Goal: Find contact information: Find contact information

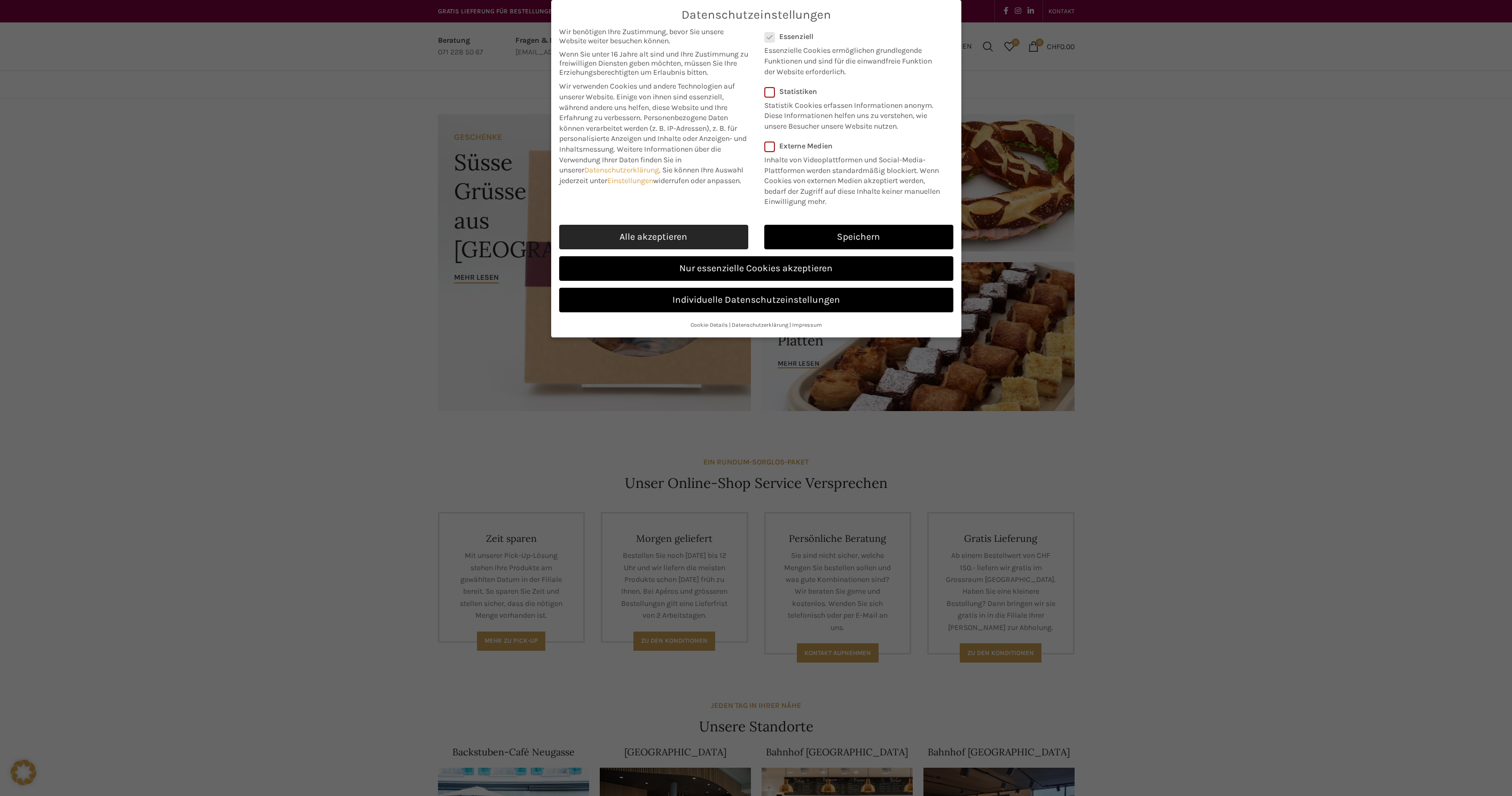
click at [668, 232] on link "Alle akzeptieren" at bounding box center [654, 237] width 189 height 25
checkbox input "true"
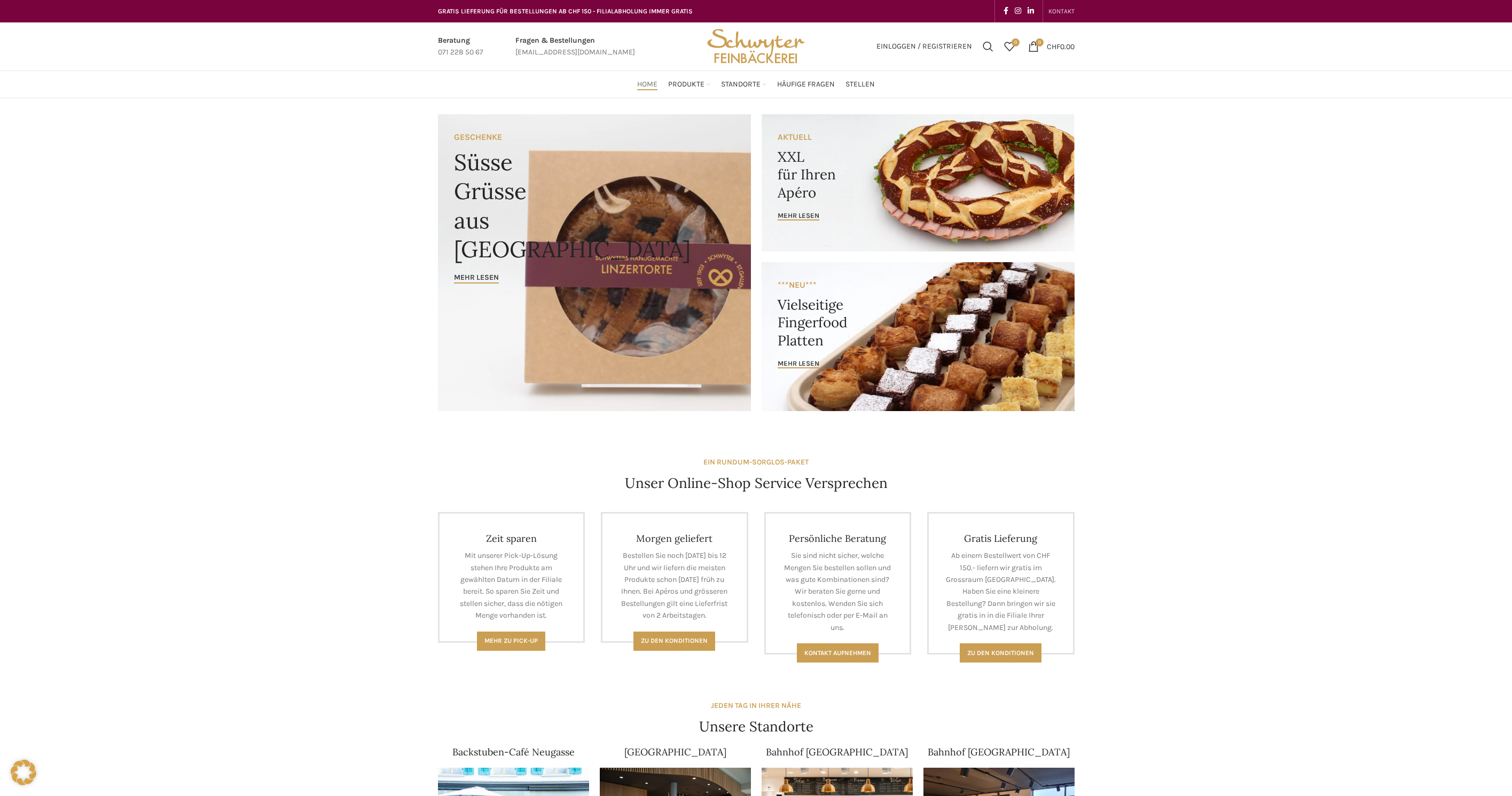
click at [1061, 13] on span "KONTAKT" at bounding box center [1061, 11] width 26 height 8
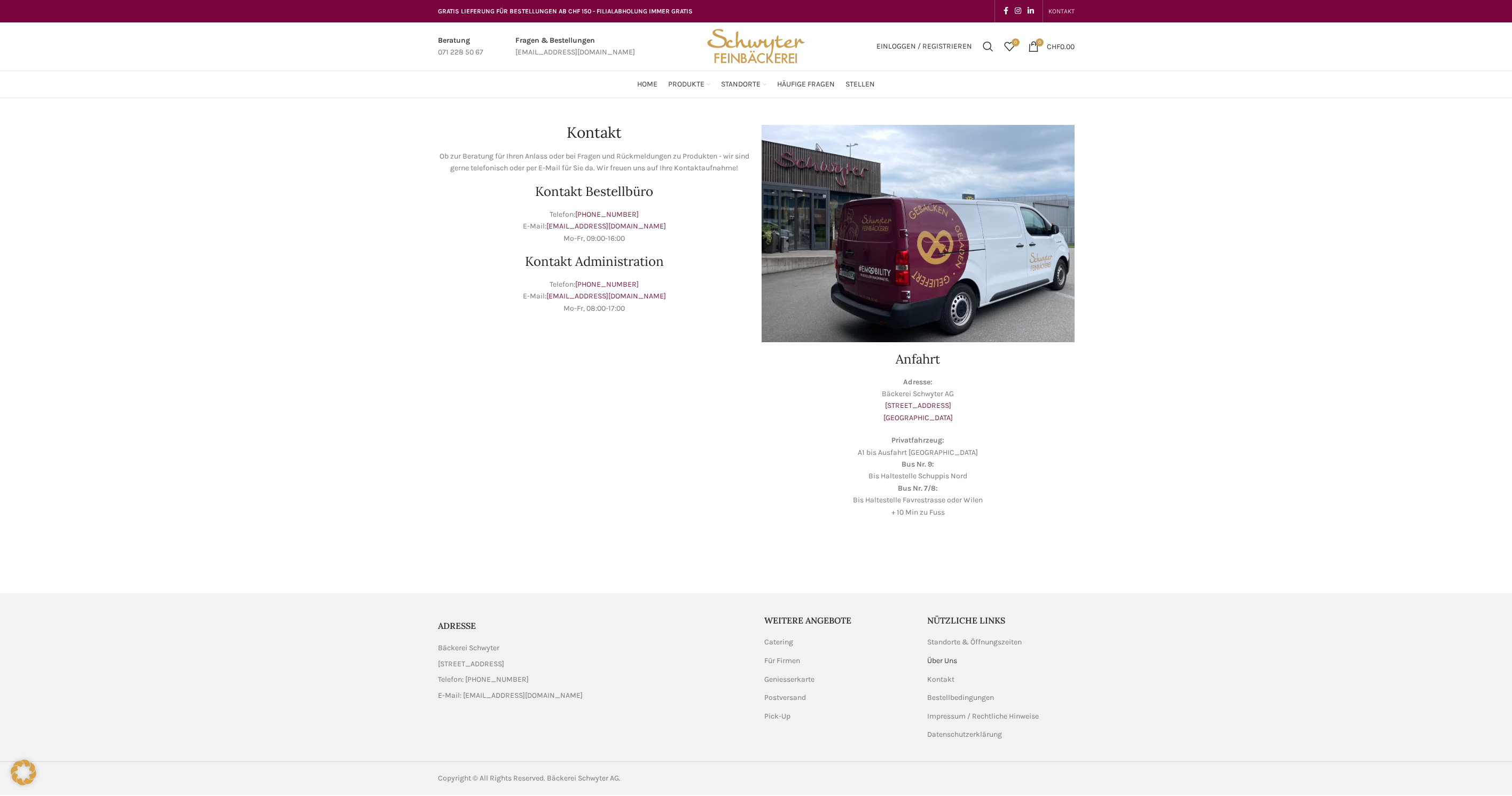
click at [949, 658] on link "Über Uns" at bounding box center [943, 660] width 31 height 11
click at [938, 655] on link "Über Uns" at bounding box center [943, 660] width 31 height 11
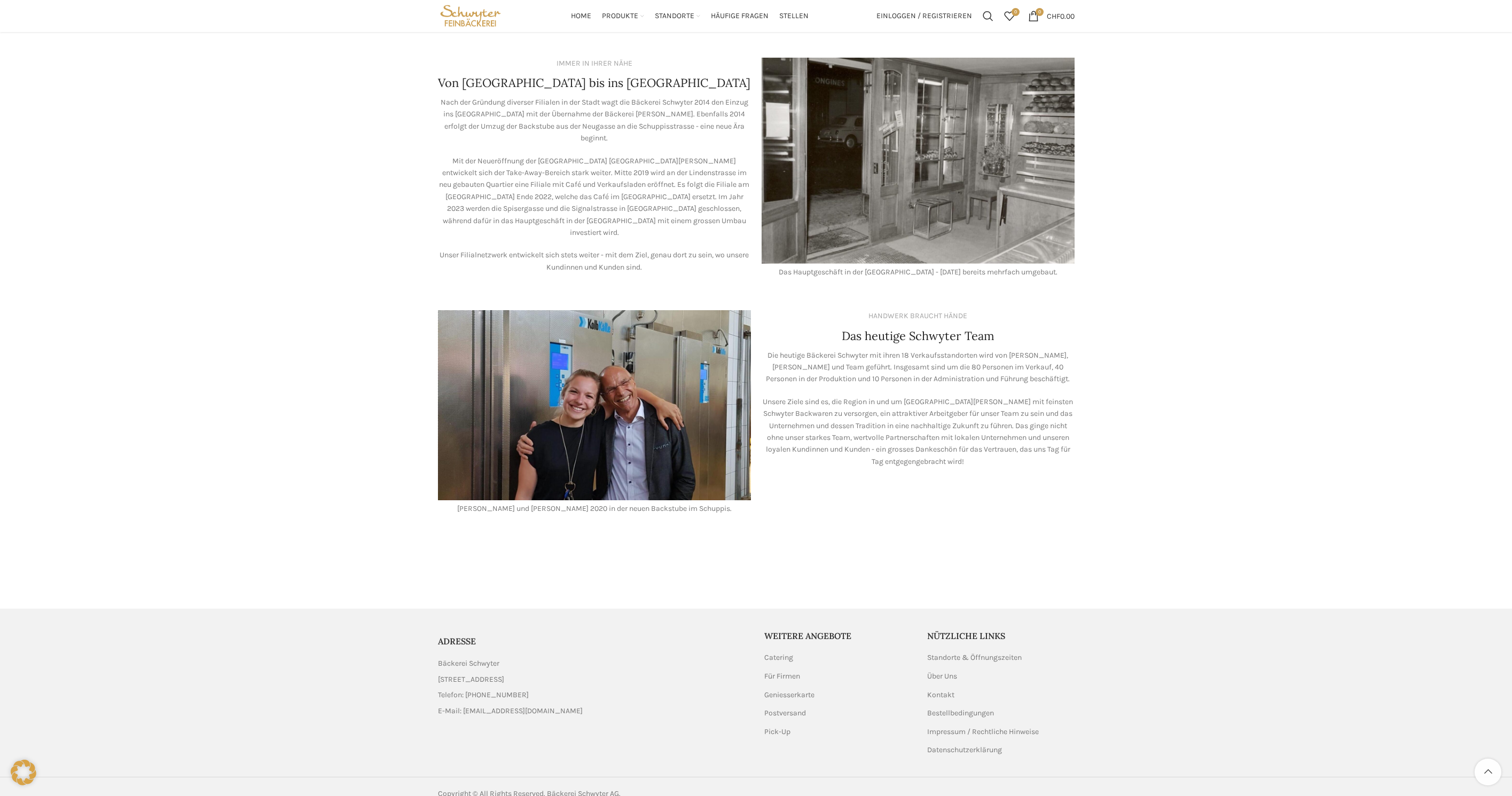
scroll to position [636, 0]
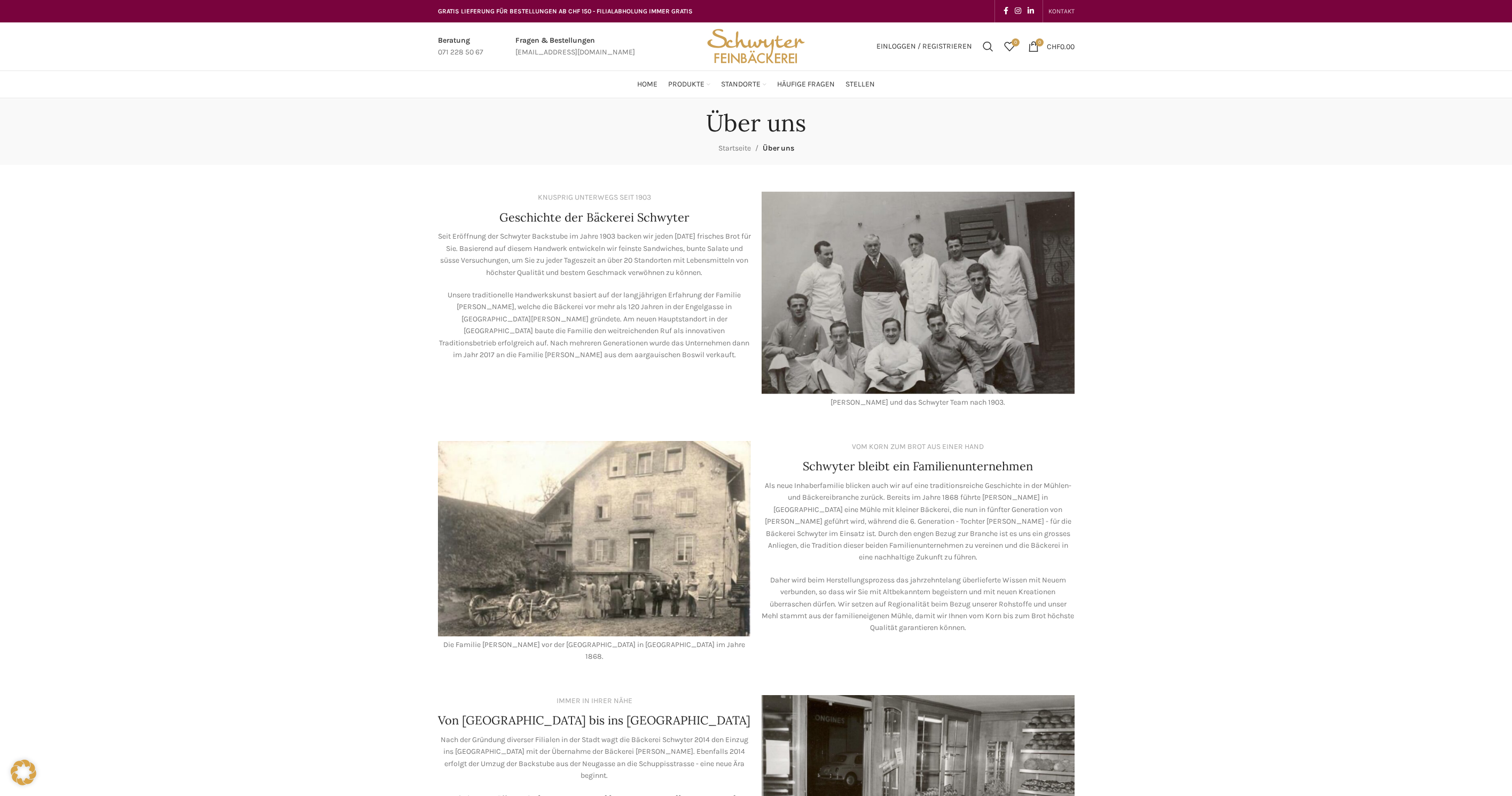
click at [1057, 15] on span "KONTAKT" at bounding box center [1061, 11] width 26 height 8
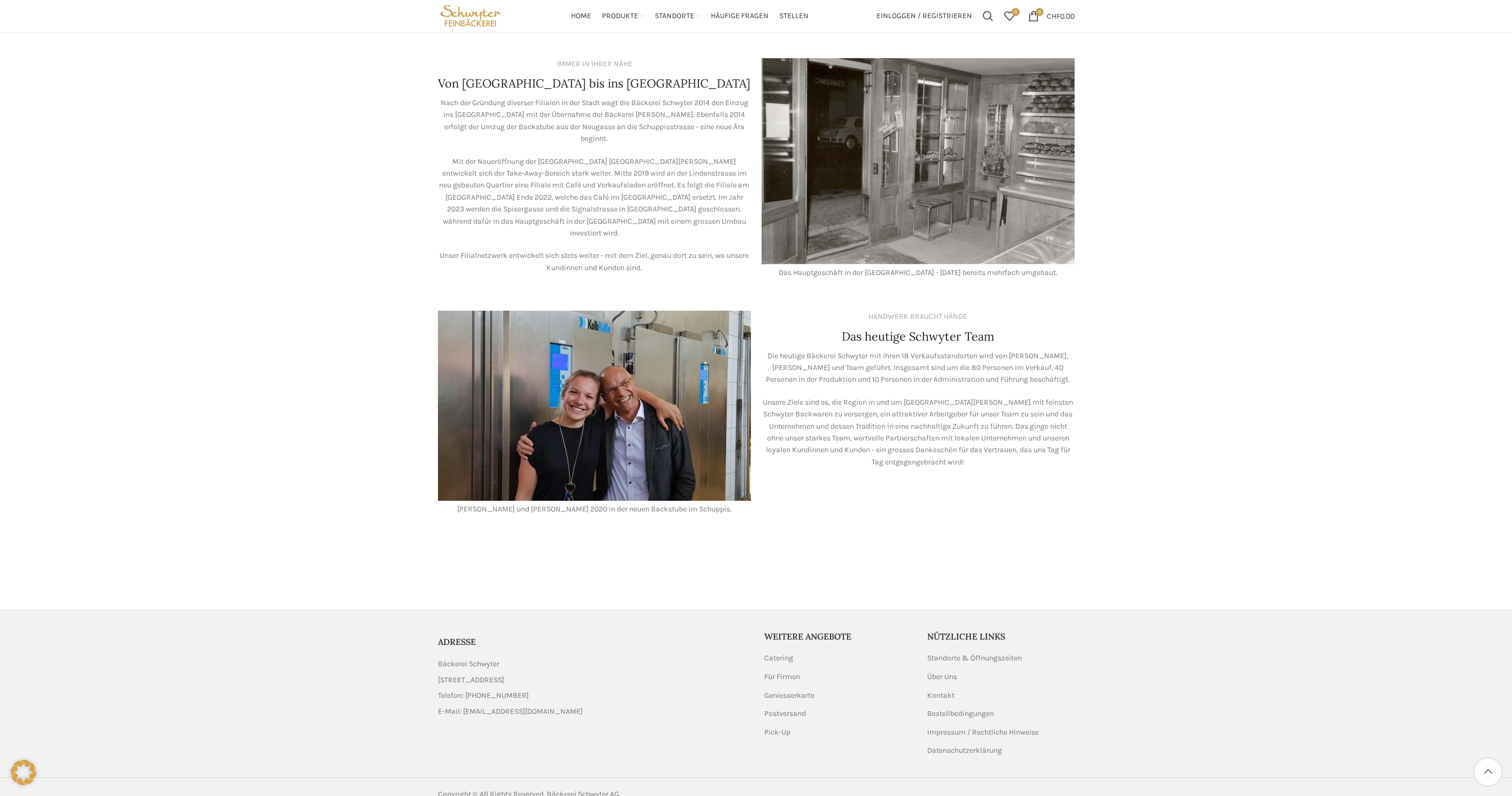
scroll to position [636, 0]
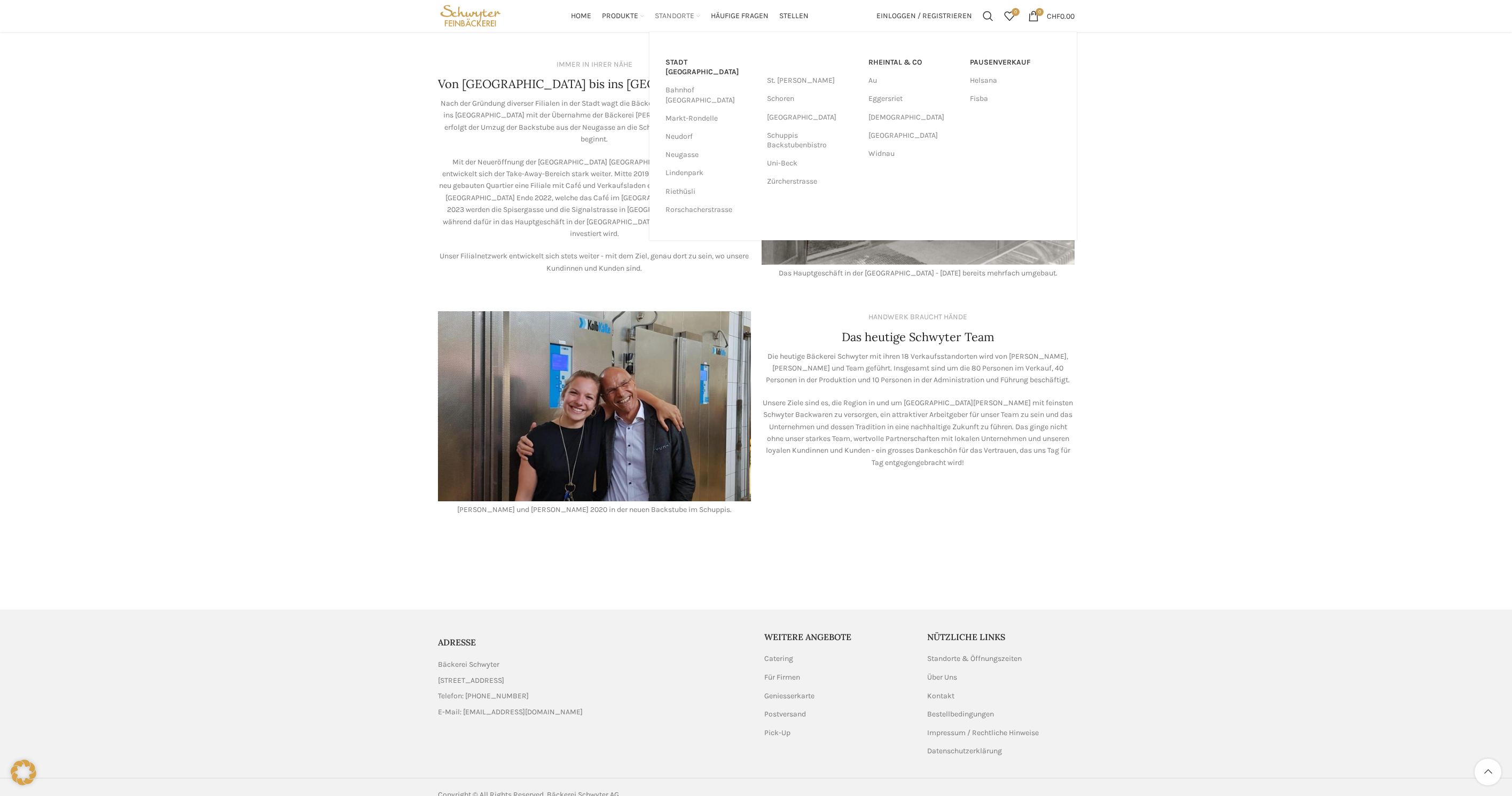
click at [681, 15] on span "Standorte" at bounding box center [674, 16] width 39 height 10
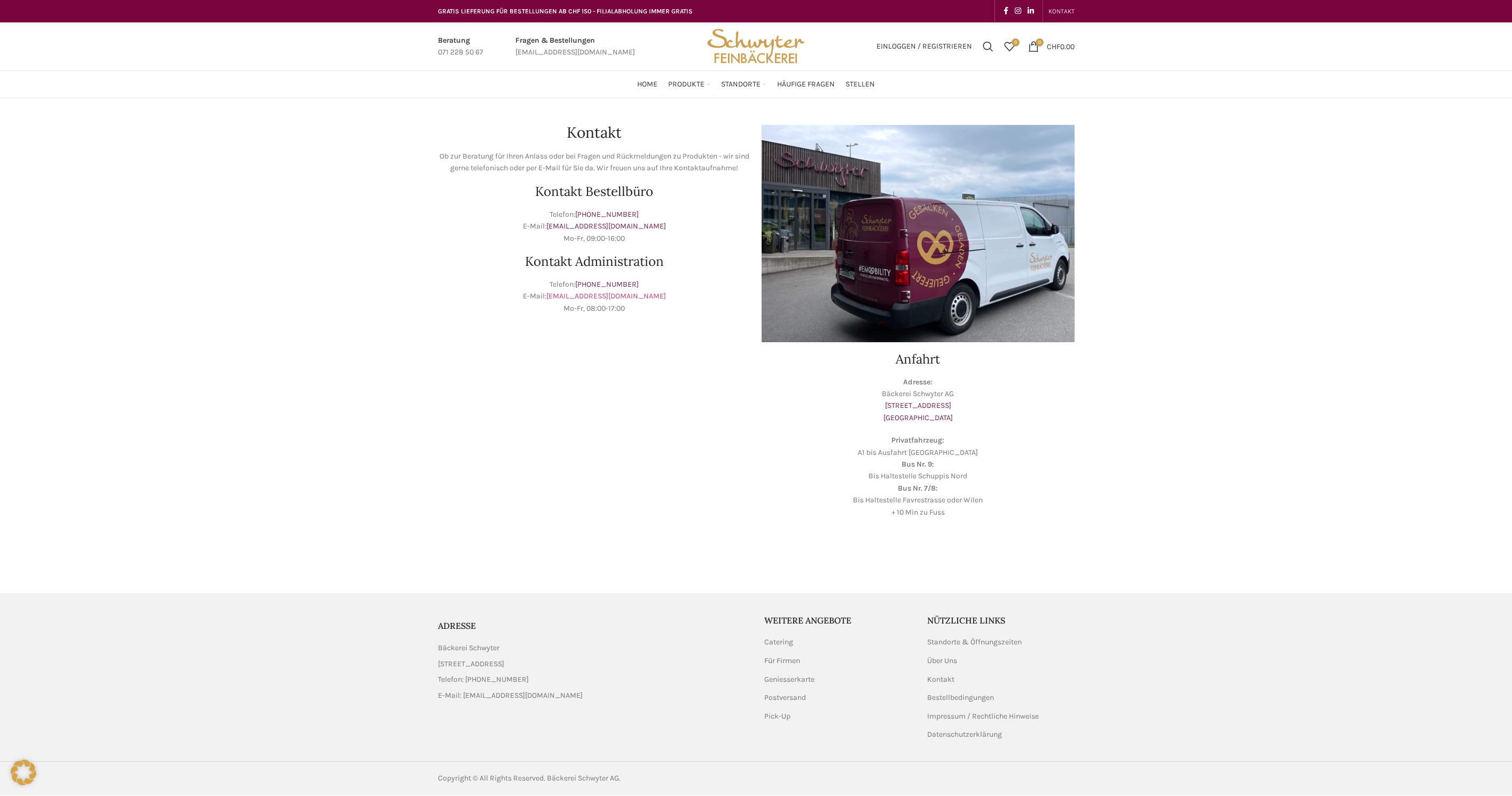
click at [612, 295] on link "info@schwyter.com" at bounding box center [606, 296] width 120 height 9
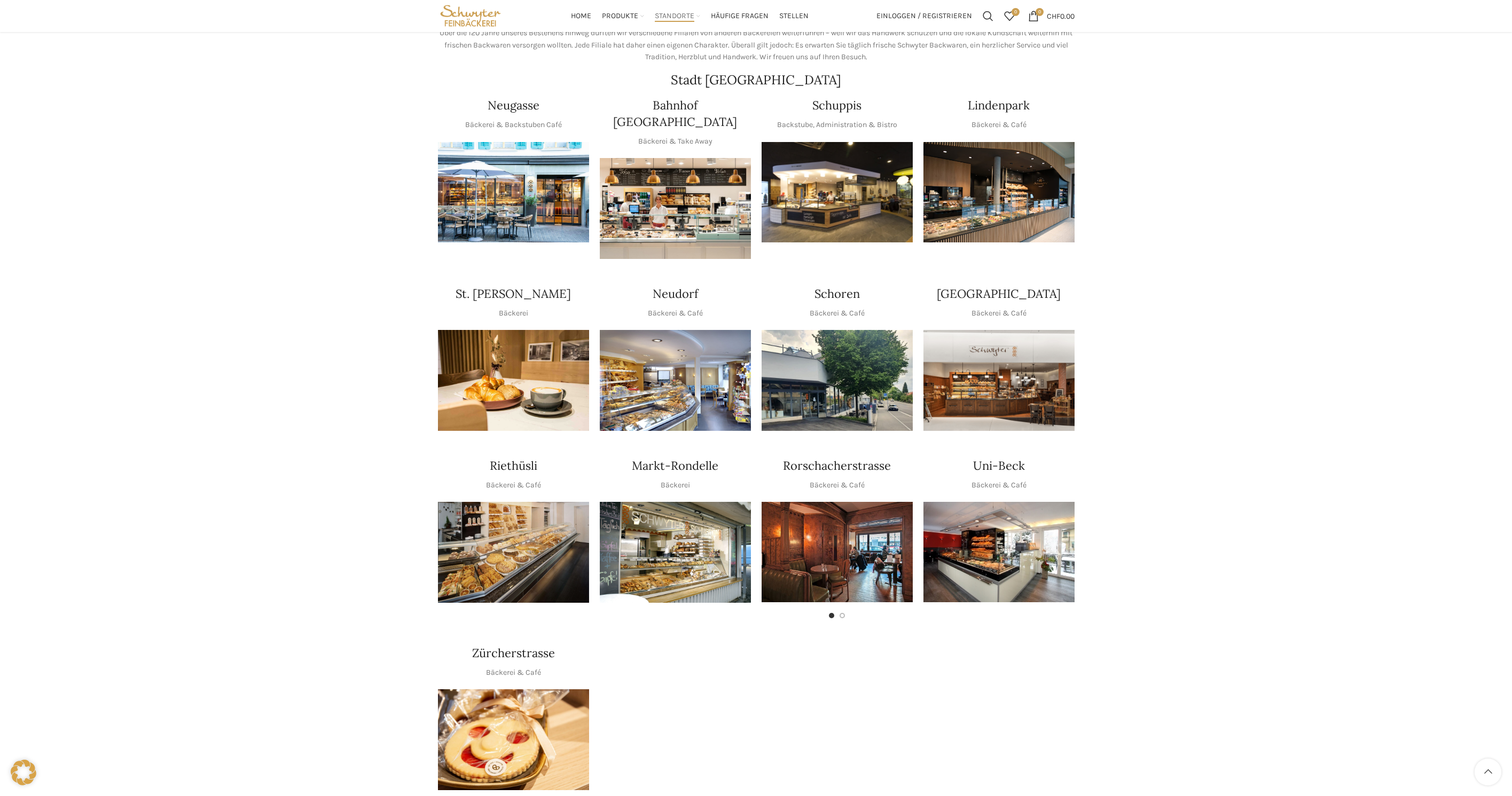
scroll to position [163, 0]
